Goal: Task Accomplishment & Management: Use online tool/utility

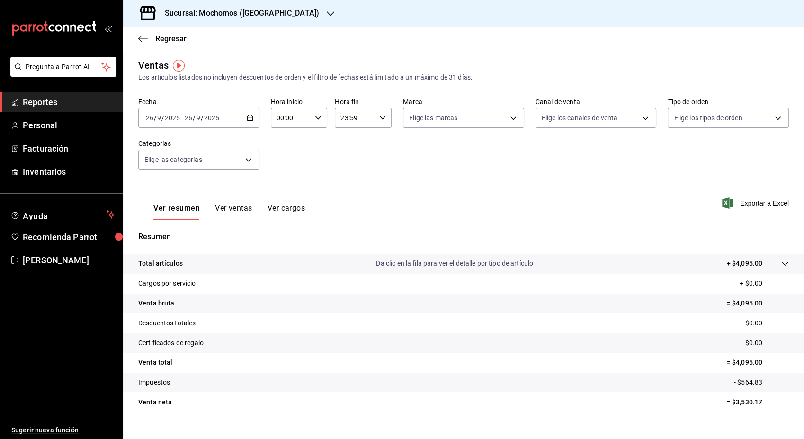
click at [246, 114] on div "[DATE] [DATE] - [DATE] [DATE]" at bounding box center [198, 118] width 121 height 20
click at [186, 234] on span "Rango de fechas" at bounding box center [182, 232] width 73 height 10
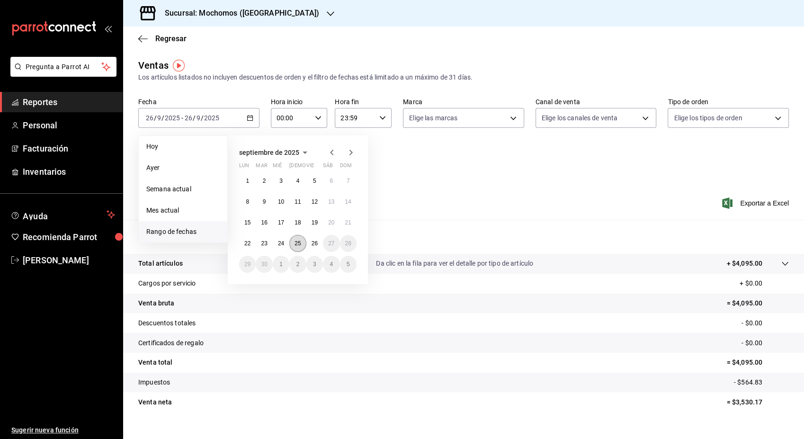
click at [299, 244] on abbr "25" at bounding box center [298, 243] width 6 height 7
click at [318, 248] on button "26" at bounding box center [314, 243] width 17 height 17
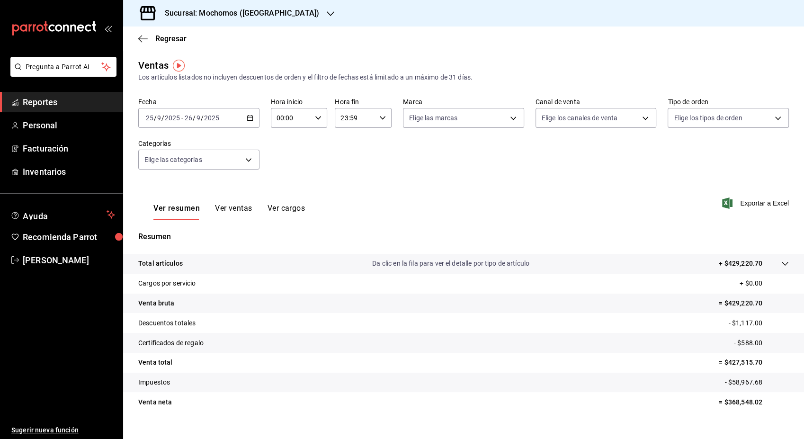
click at [322, 119] on div "00:00 Hora inicio" at bounding box center [299, 118] width 57 height 20
click at [286, 161] on span "05" at bounding box center [283, 163] width 13 height 8
type input "05:00"
click at [749, 210] on div at bounding box center [402, 219] width 804 height 439
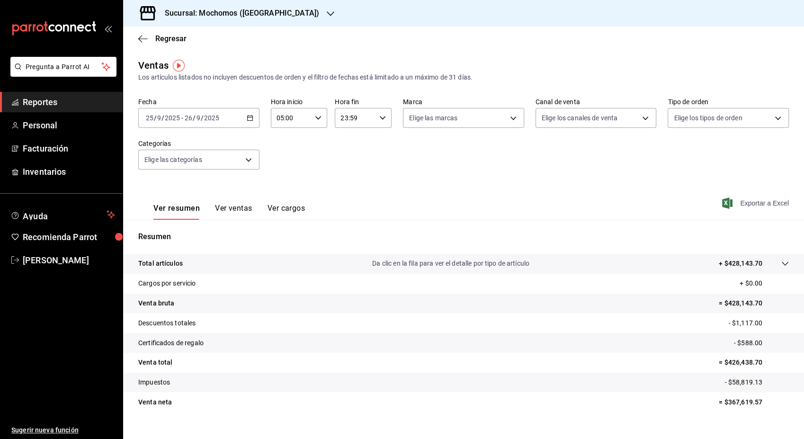
click at [755, 200] on span "Exportar a Excel" at bounding box center [756, 202] width 65 height 11
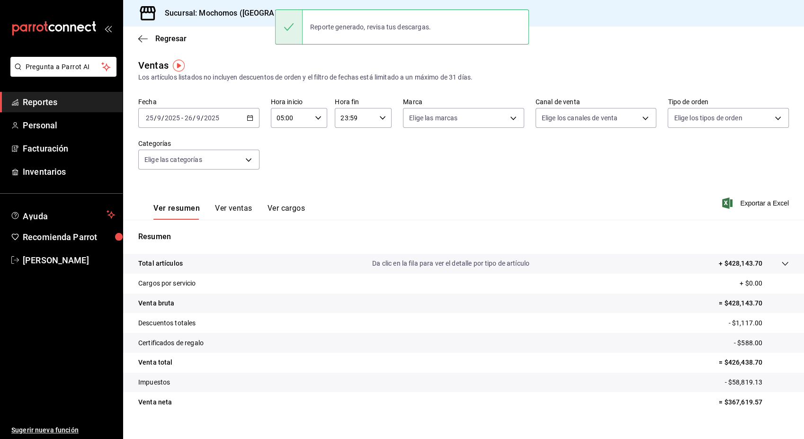
click at [100, 113] on ul "Reportes Personal Facturación Inventarios" at bounding box center [61, 137] width 123 height 90
click at [103, 106] on span "Reportes" at bounding box center [69, 102] width 92 height 13
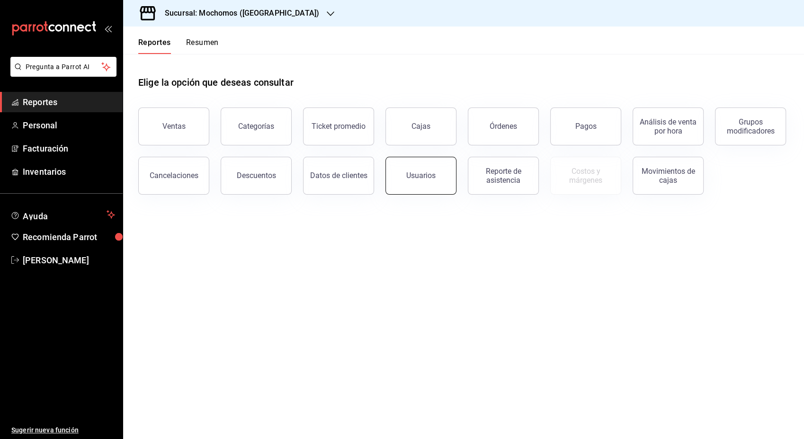
click at [426, 171] on div "Usuarios" at bounding box center [420, 175] width 29 height 9
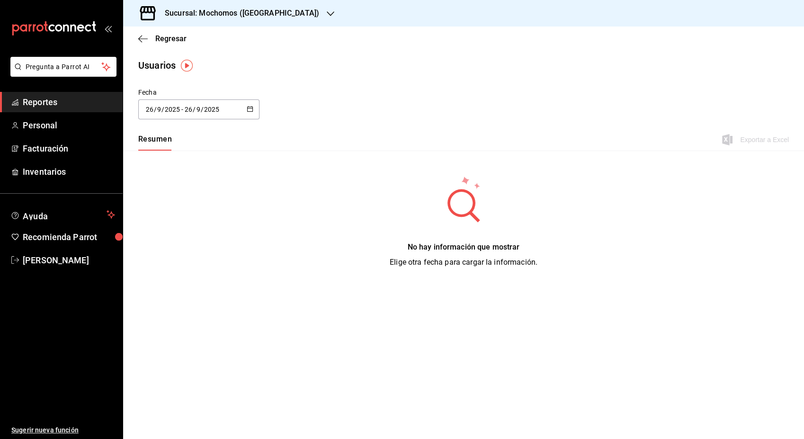
click at [250, 112] on button "button" at bounding box center [250, 110] width 7 height 8
click at [197, 244] on li "Rango de fechas" at bounding box center [182, 245] width 89 height 21
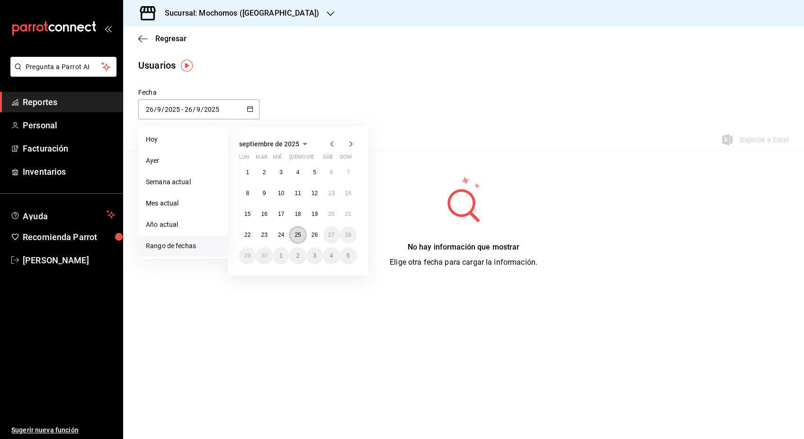
click at [297, 238] on button "25" at bounding box center [297, 234] width 17 height 17
click at [311, 238] on button "26" at bounding box center [314, 234] width 17 height 17
type input "[DATE]"
type input "25"
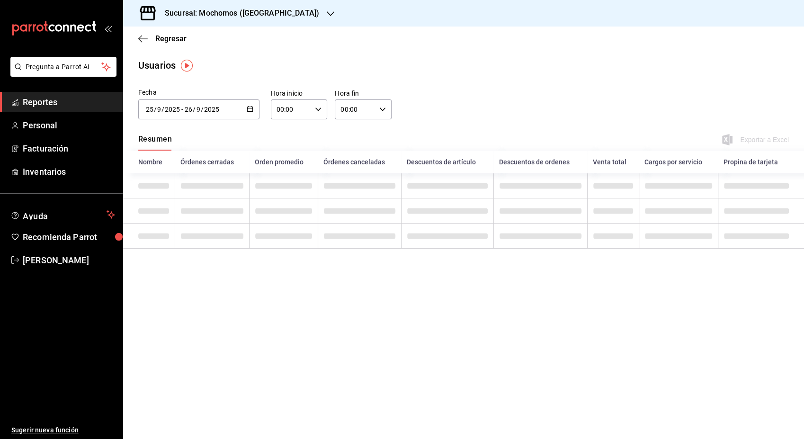
click at [318, 109] on icon "button" at bounding box center [318, 109] width 7 height 7
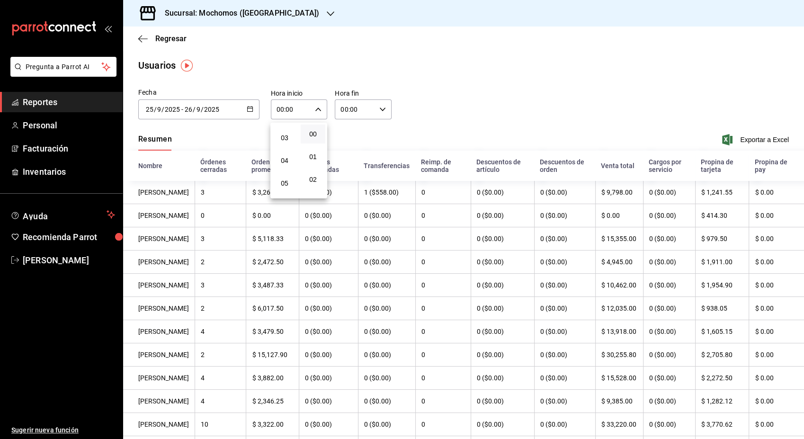
scroll to position [73, 0]
click at [287, 175] on span "05" at bounding box center [284, 174] width 13 height 8
type input "05:00"
click at [773, 136] on div at bounding box center [402, 219] width 804 height 439
click at [773, 136] on span "Exportar a Excel" at bounding box center [756, 139] width 65 height 11
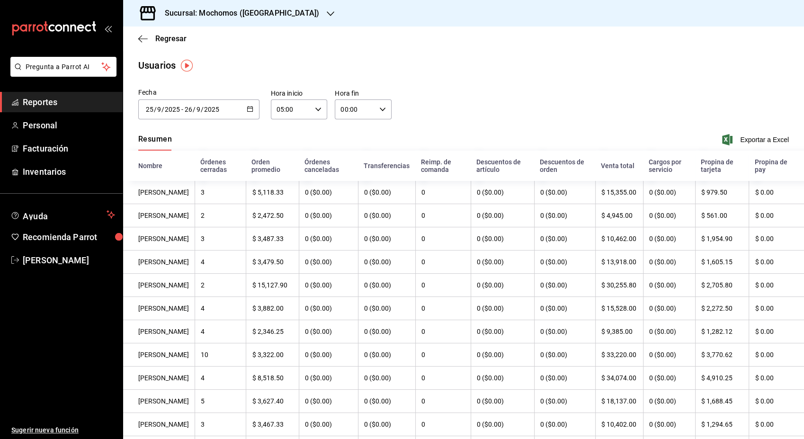
click at [323, 40] on div "Regresar" at bounding box center [463, 39] width 681 height 24
click at [248, 106] on icon "button" at bounding box center [250, 109] width 7 height 7
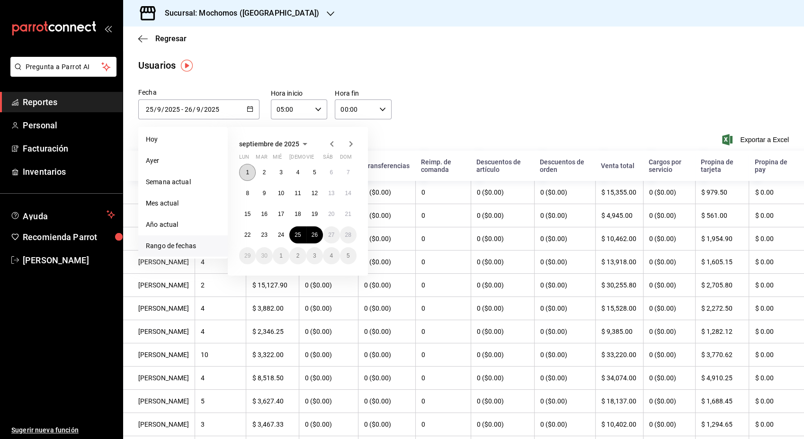
click at [250, 171] on button "1" at bounding box center [247, 172] width 17 height 17
click at [318, 240] on button "26" at bounding box center [314, 234] width 17 height 17
type input "[DATE]"
type input "1"
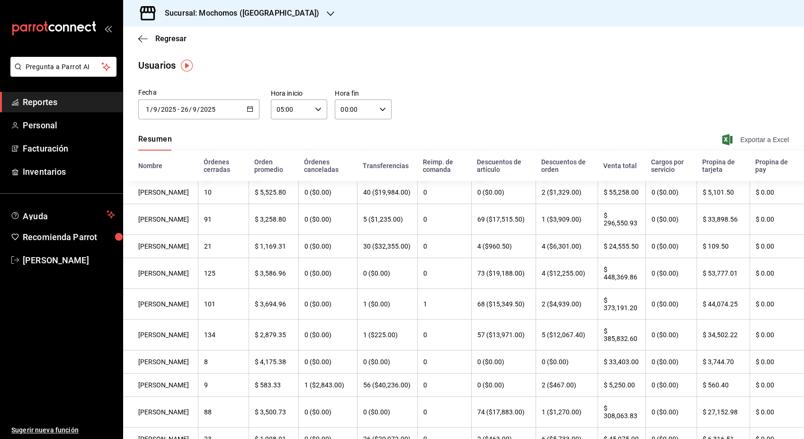
click at [756, 144] on span "Exportar a Excel" at bounding box center [756, 139] width 65 height 11
